Goal: Find specific page/section: Find specific page/section

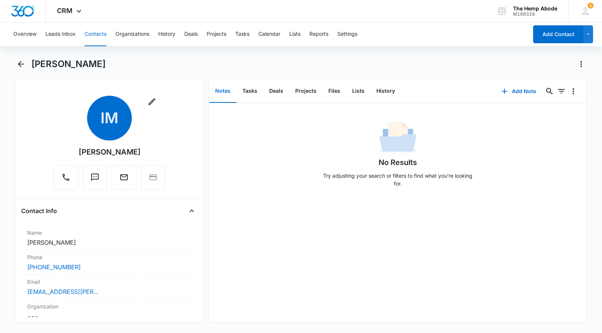
click at [89, 31] on button "Contacts" at bounding box center [95, 34] width 22 height 24
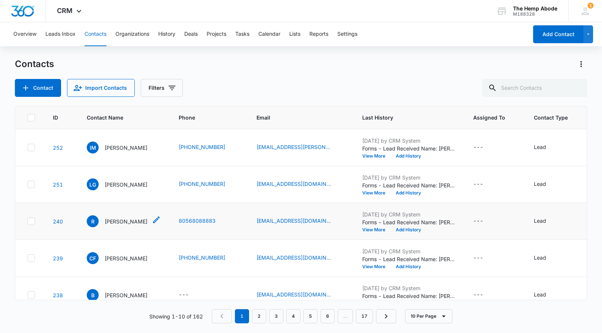
click at [113, 222] on p "[PERSON_NAME]" at bounding box center [126, 221] width 43 height 8
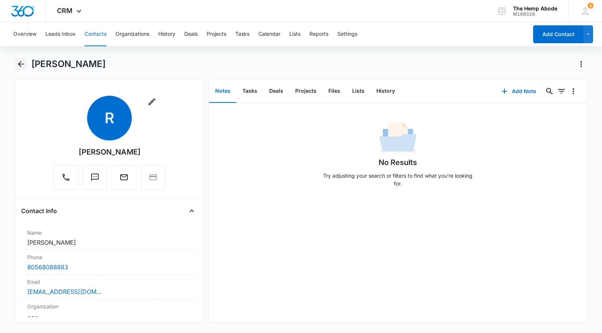
click at [22, 64] on icon "Back" at bounding box center [21, 64] width 6 height 6
